Goal: Find specific page/section: Find specific page/section

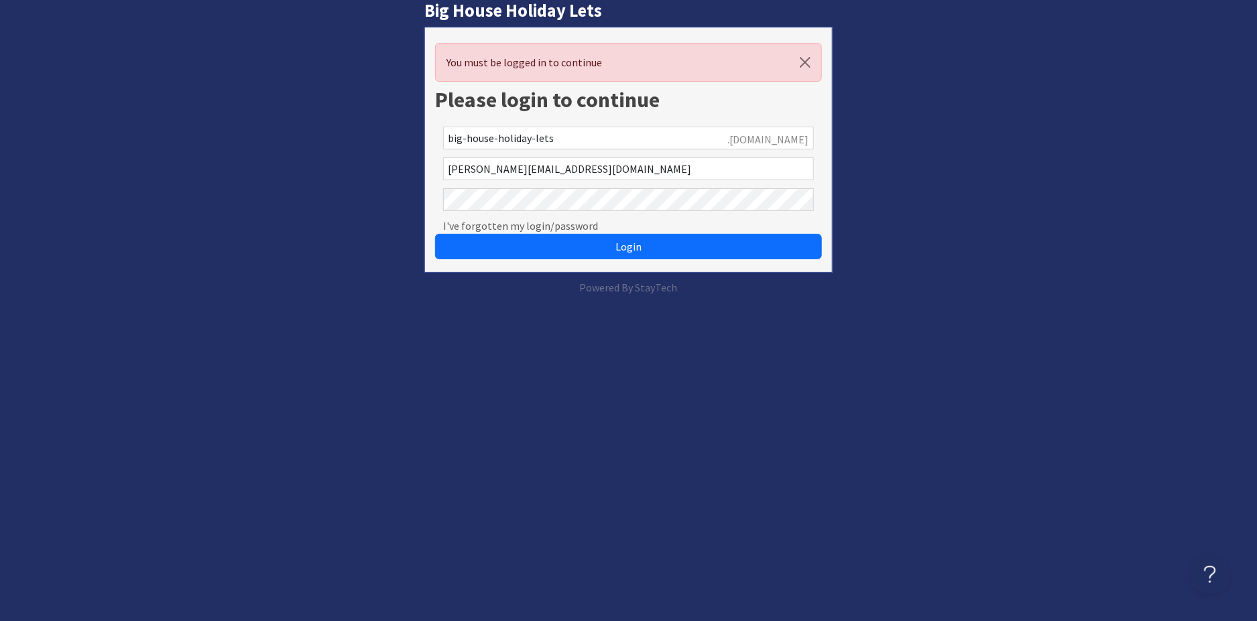
click at [435, 234] on button "Login" at bounding box center [628, 246] width 387 height 25
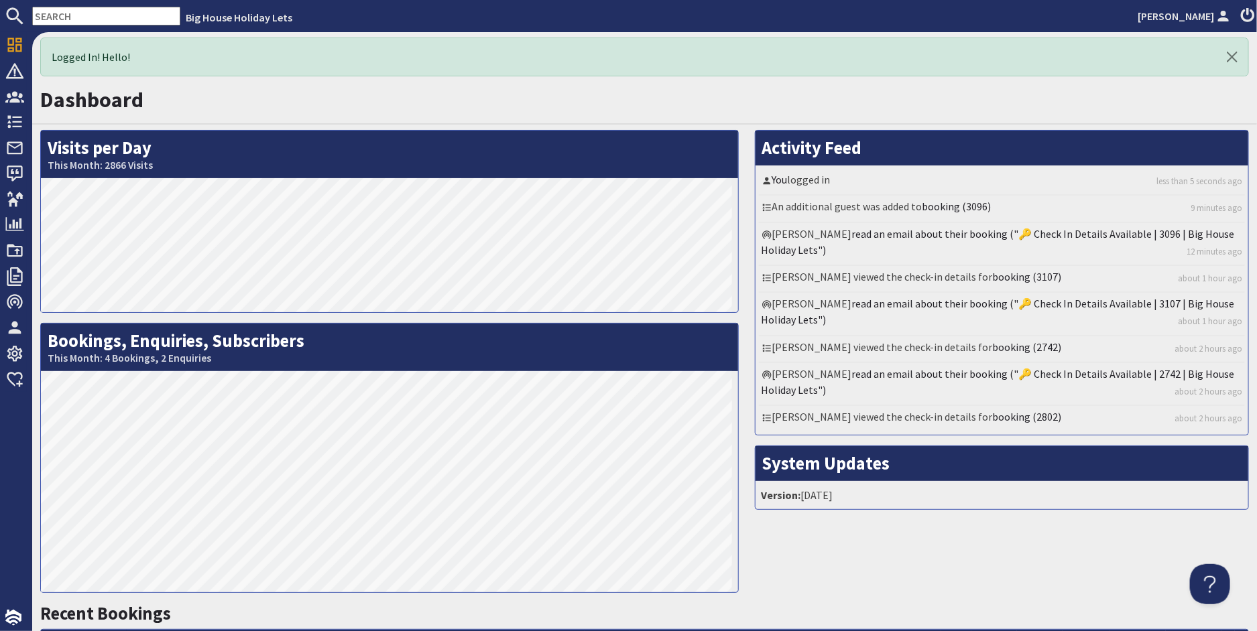
click at [103, 15] on input "text" at bounding box center [106, 16] width 148 height 19
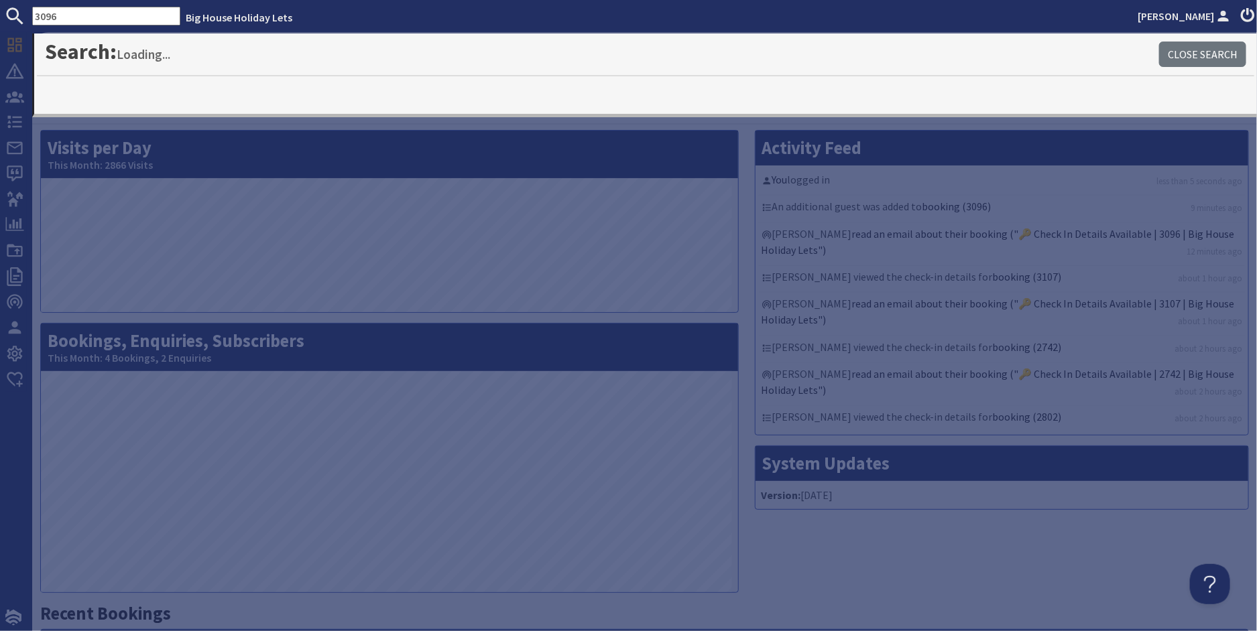
type input "3096"
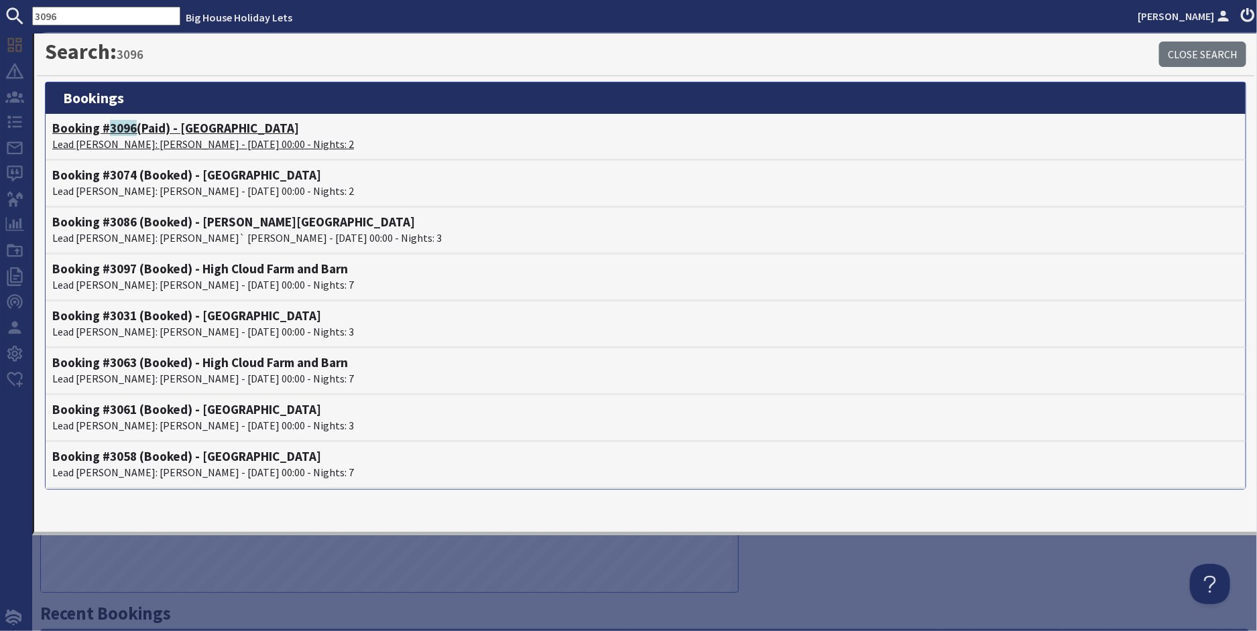
click at [134, 139] on p "Lead [PERSON_NAME]: [PERSON_NAME] - [DATE] 00:00 - Nights: 2" at bounding box center [645, 144] width 1187 height 16
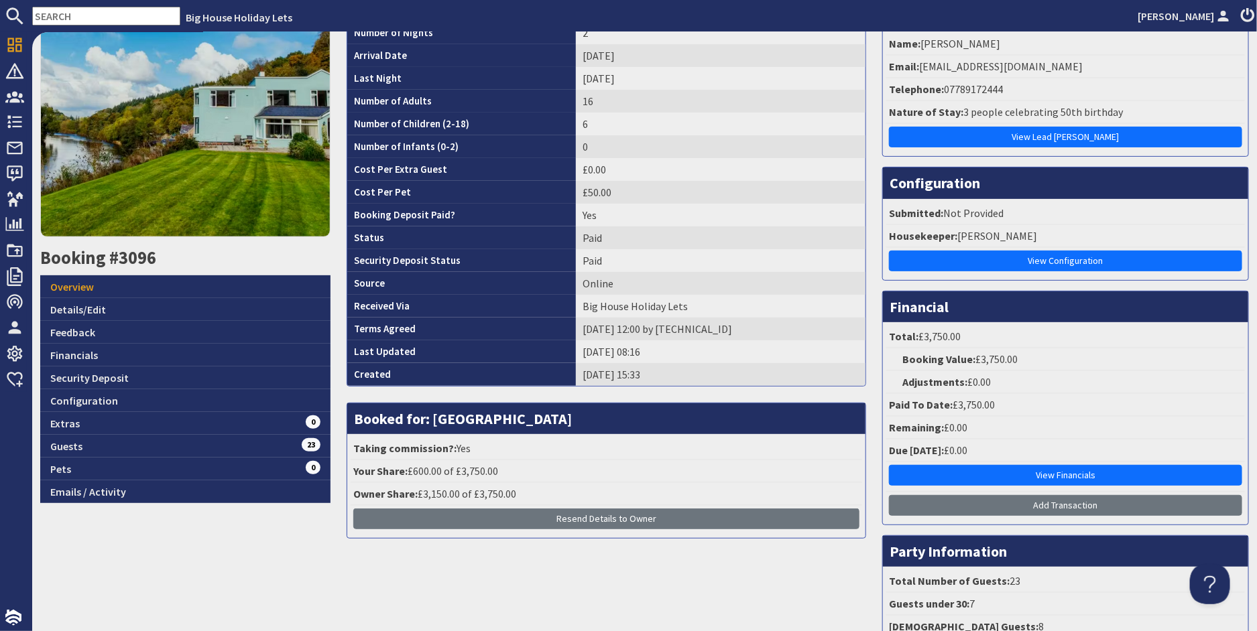
scroll to position [134, 0]
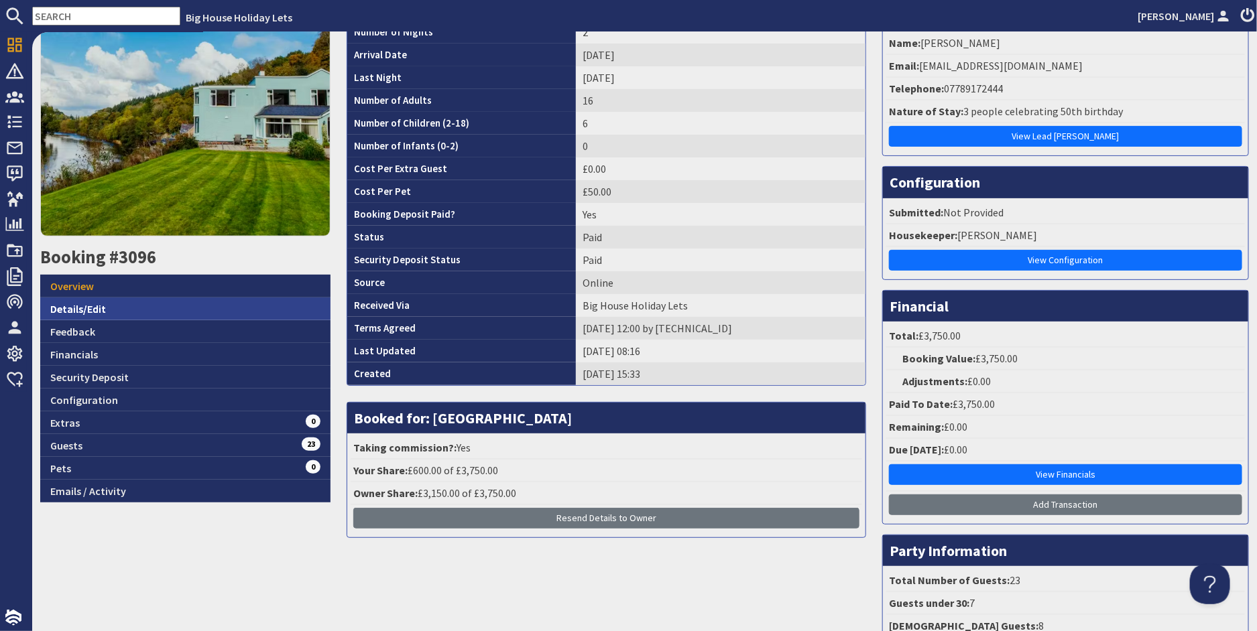
click at [71, 302] on link "Details/Edit" at bounding box center [185, 309] width 290 height 23
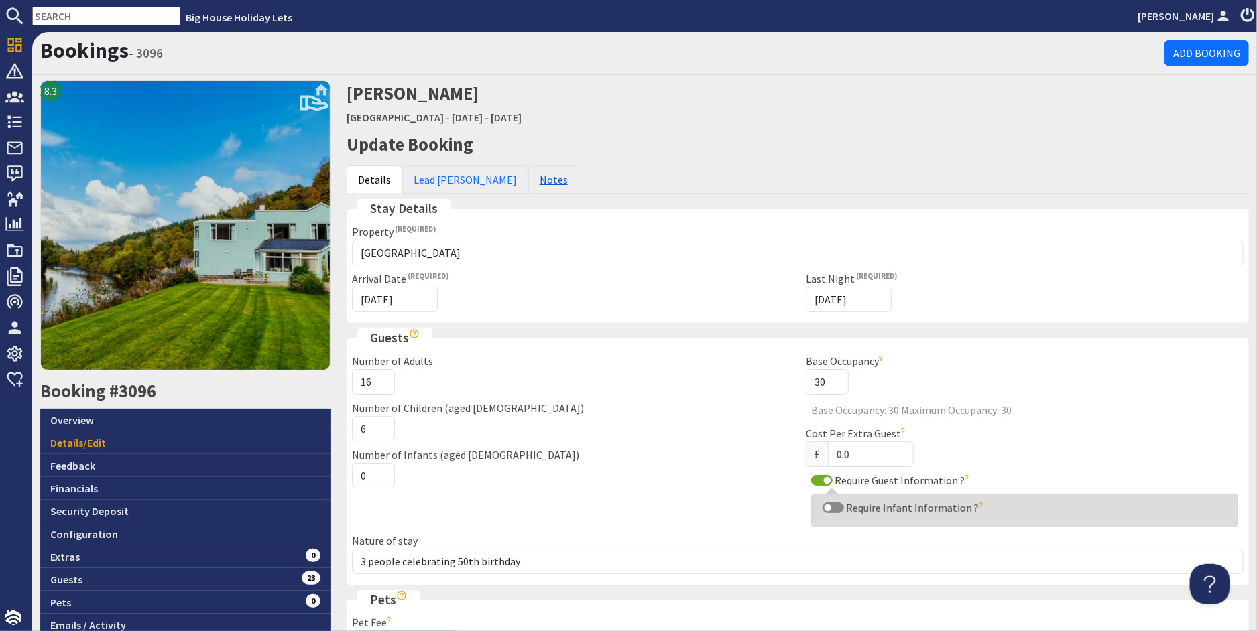
drag, startPoint x: 501, startPoint y: 184, endPoint x: 505, endPoint y: 193, distance: 10.2
click at [528, 185] on link "Notes" at bounding box center [553, 180] width 51 height 28
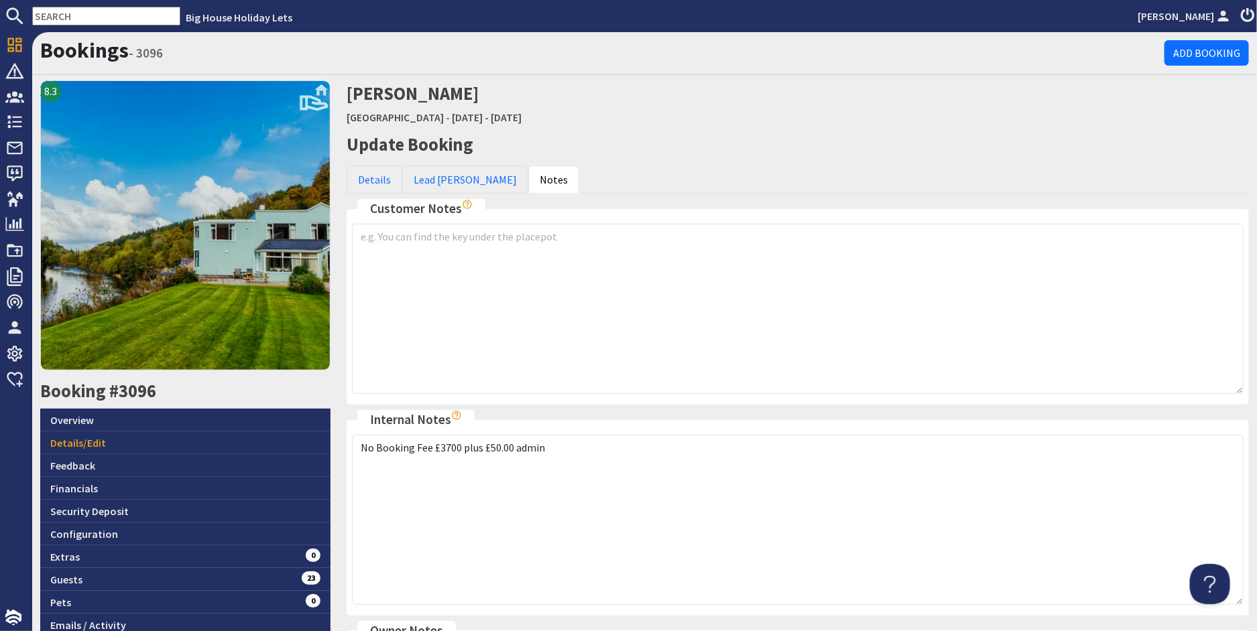
click at [134, 14] on input "text" at bounding box center [106, 16] width 148 height 19
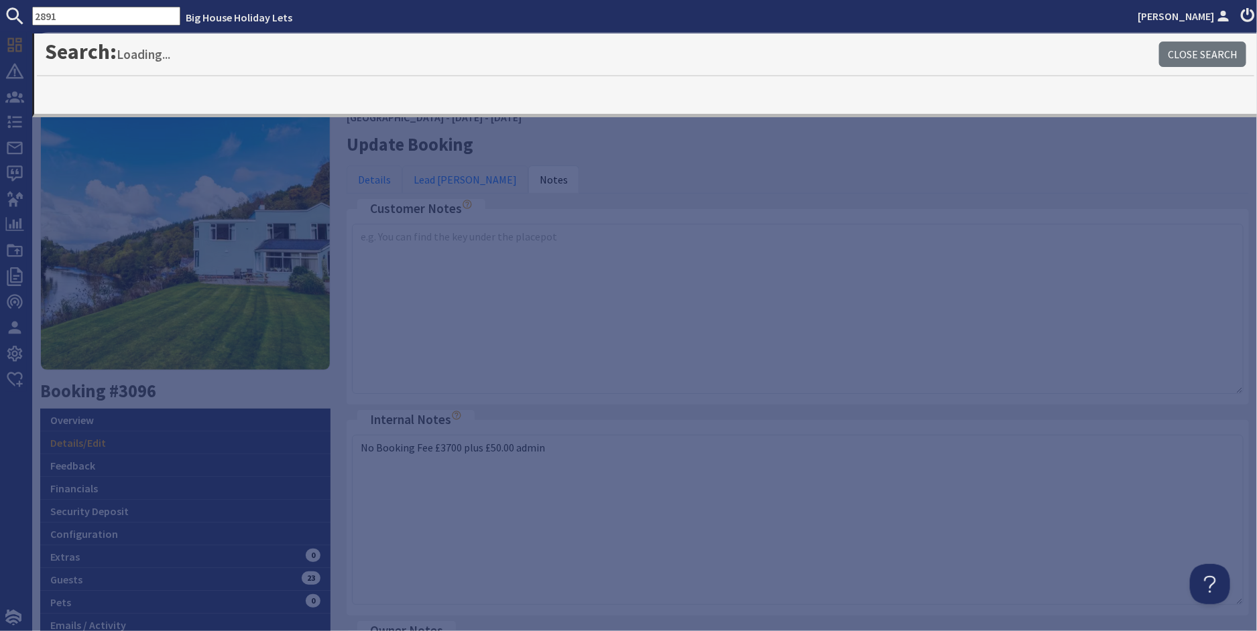
type input "2891"
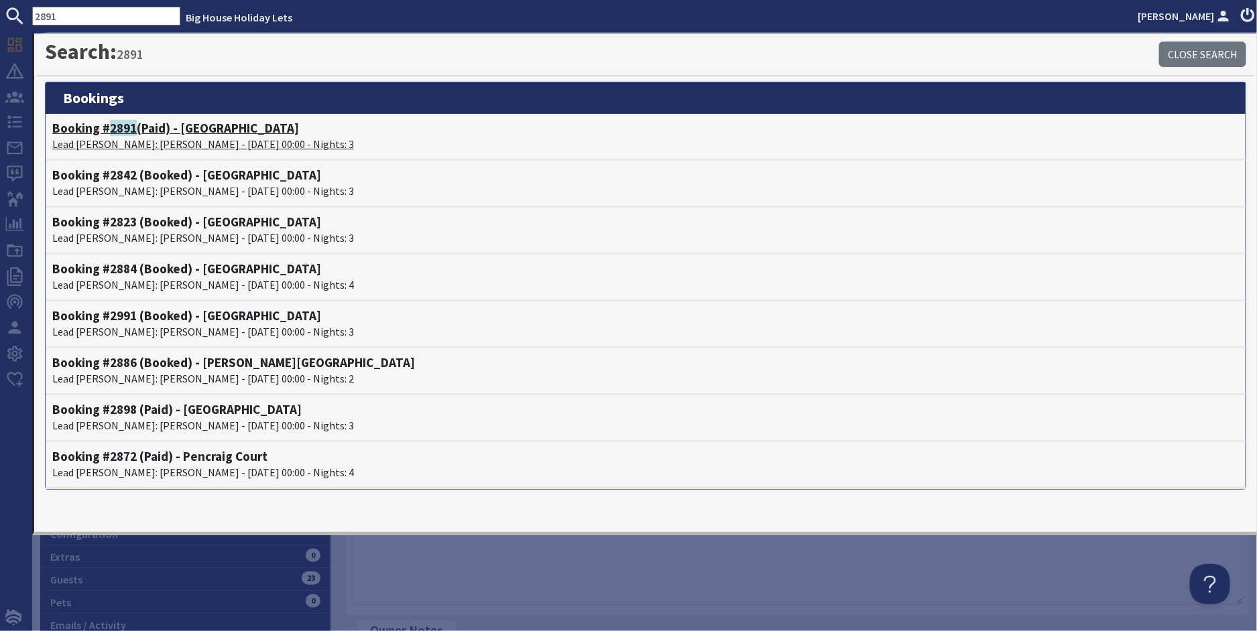
click at [133, 146] on p "Lead [PERSON_NAME]: [PERSON_NAME] - [DATE] 00:00 - Nights: 3" at bounding box center [645, 144] width 1187 height 16
